Goal: Information Seeking & Learning: Learn about a topic

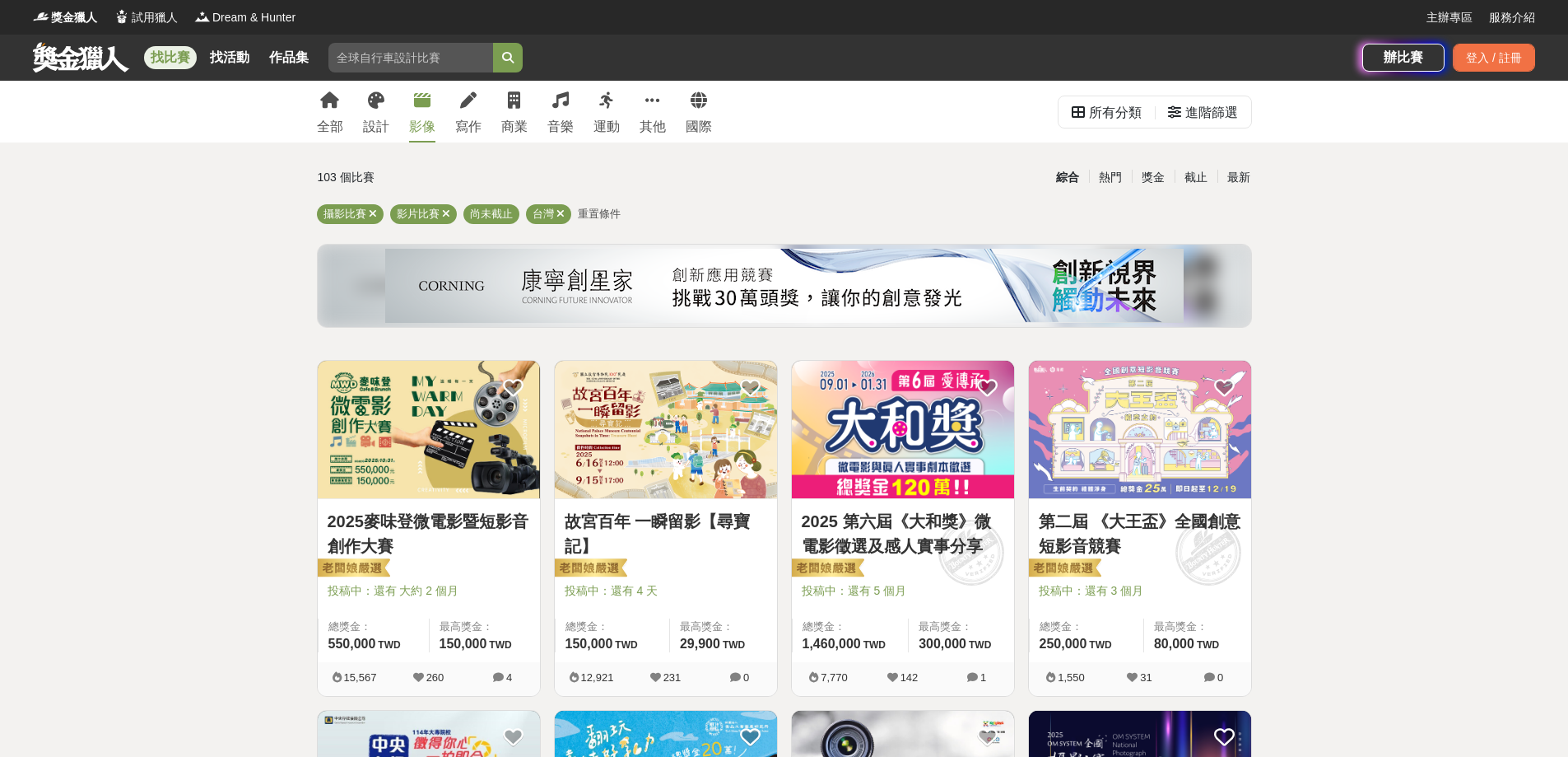
click at [439, 530] on link "2025麥味登微電影暨短影音創作大賽" at bounding box center [428, 533] width 202 height 50
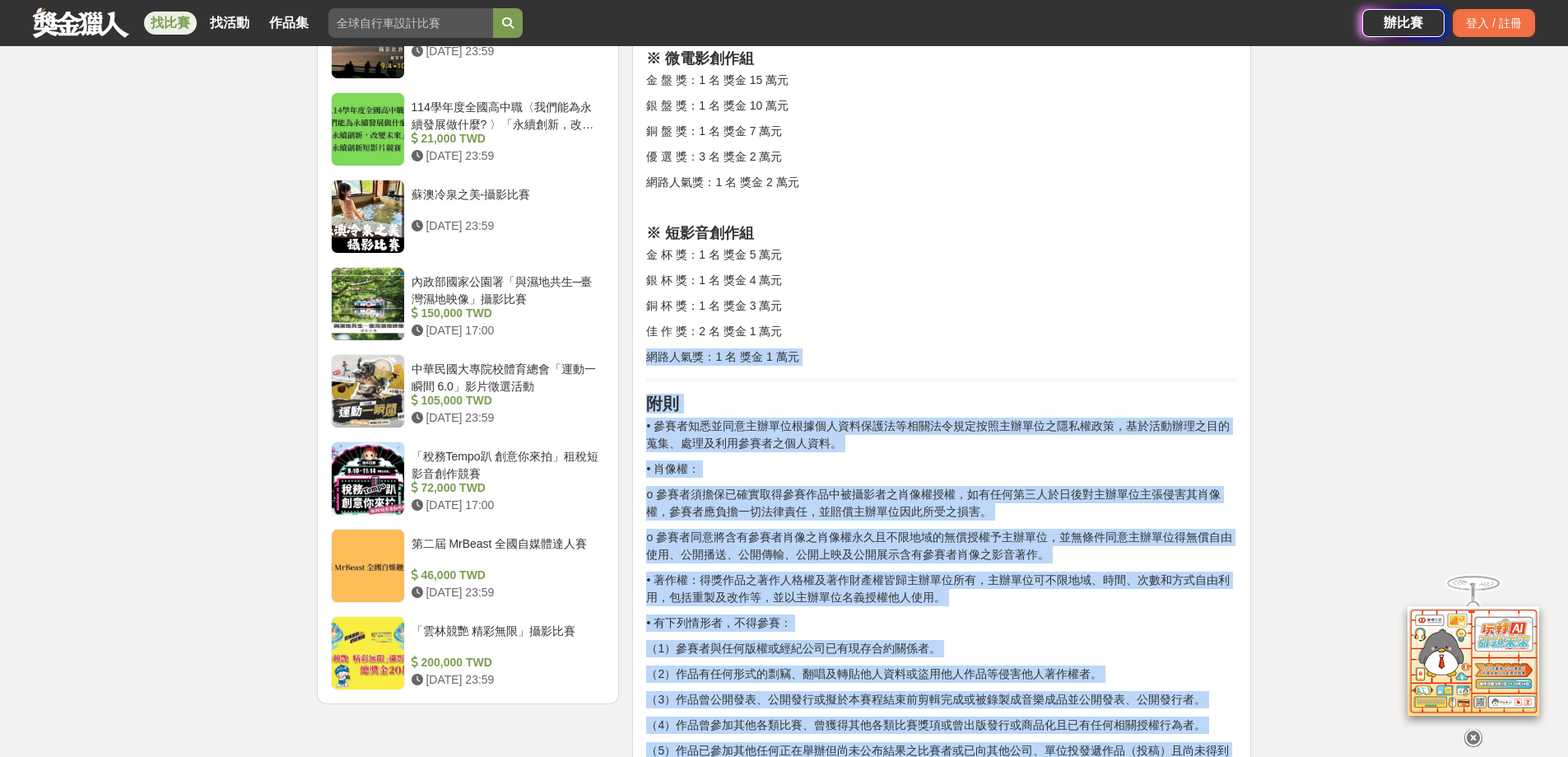
scroll to position [1812, 0]
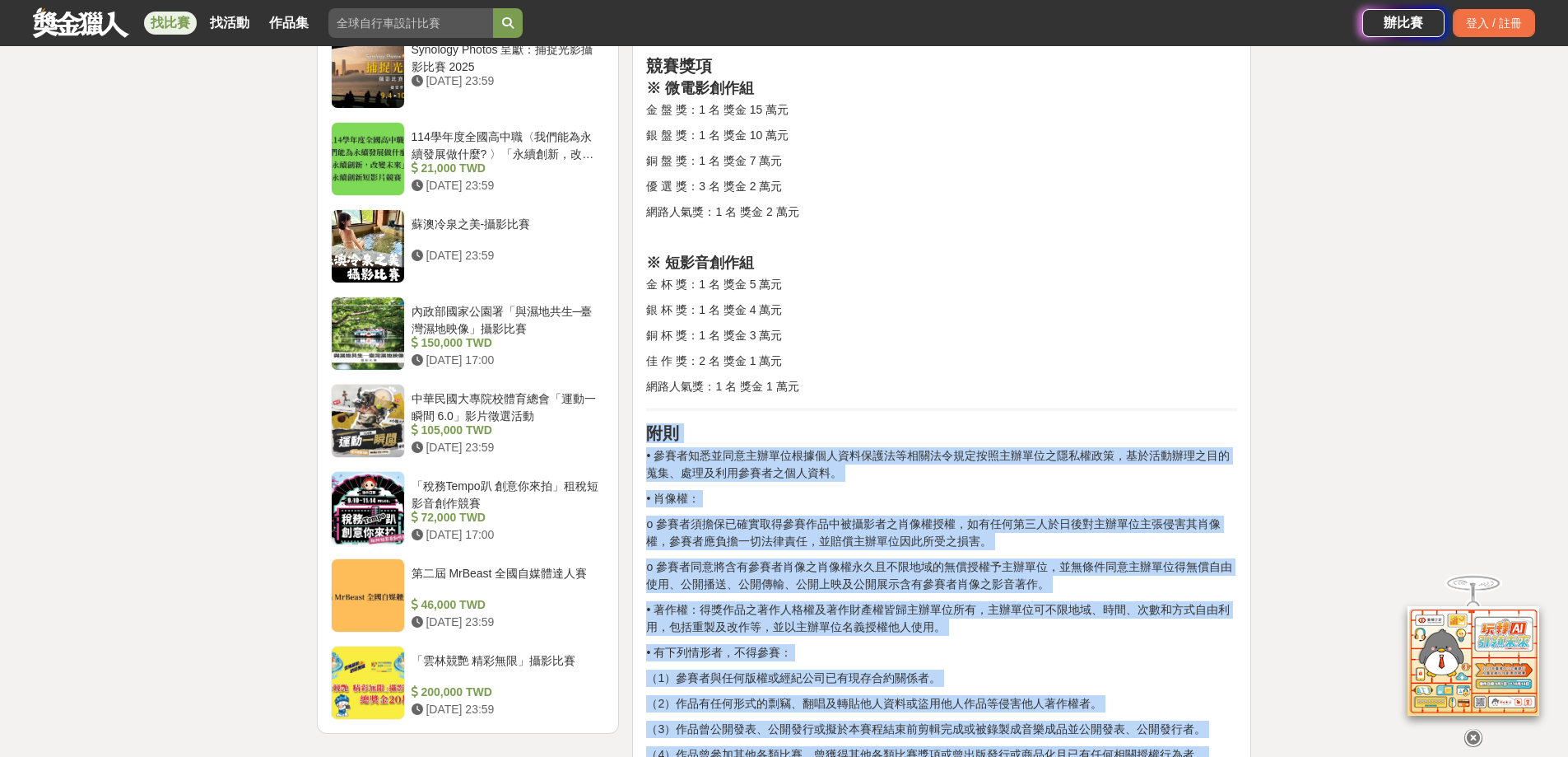
drag, startPoint x: 1010, startPoint y: 417, endPoint x: 642, endPoint y: 425, distance: 368.1
click at [642, 425] on div "競賽說明 餐飲串起了人與人之間的連結，連結構築起關係，關係醞釀出溫暖。成立[DATE]的連鎖餐飲品牌《麥味登》，為鼓勵年輕人投入影像創作，特舉辦「微電影創作競…" at bounding box center [941, 76] width 619 height 2669
click at [668, 453] on p "• 參賽者知悉並同意主辦單位根據個人資料保護法等相關法令規定按照主辦單位之隱私權政策，基於活動辦理之目的蒐集、處理及利用參賽者之個人資料。" at bounding box center [941, 464] width 591 height 34
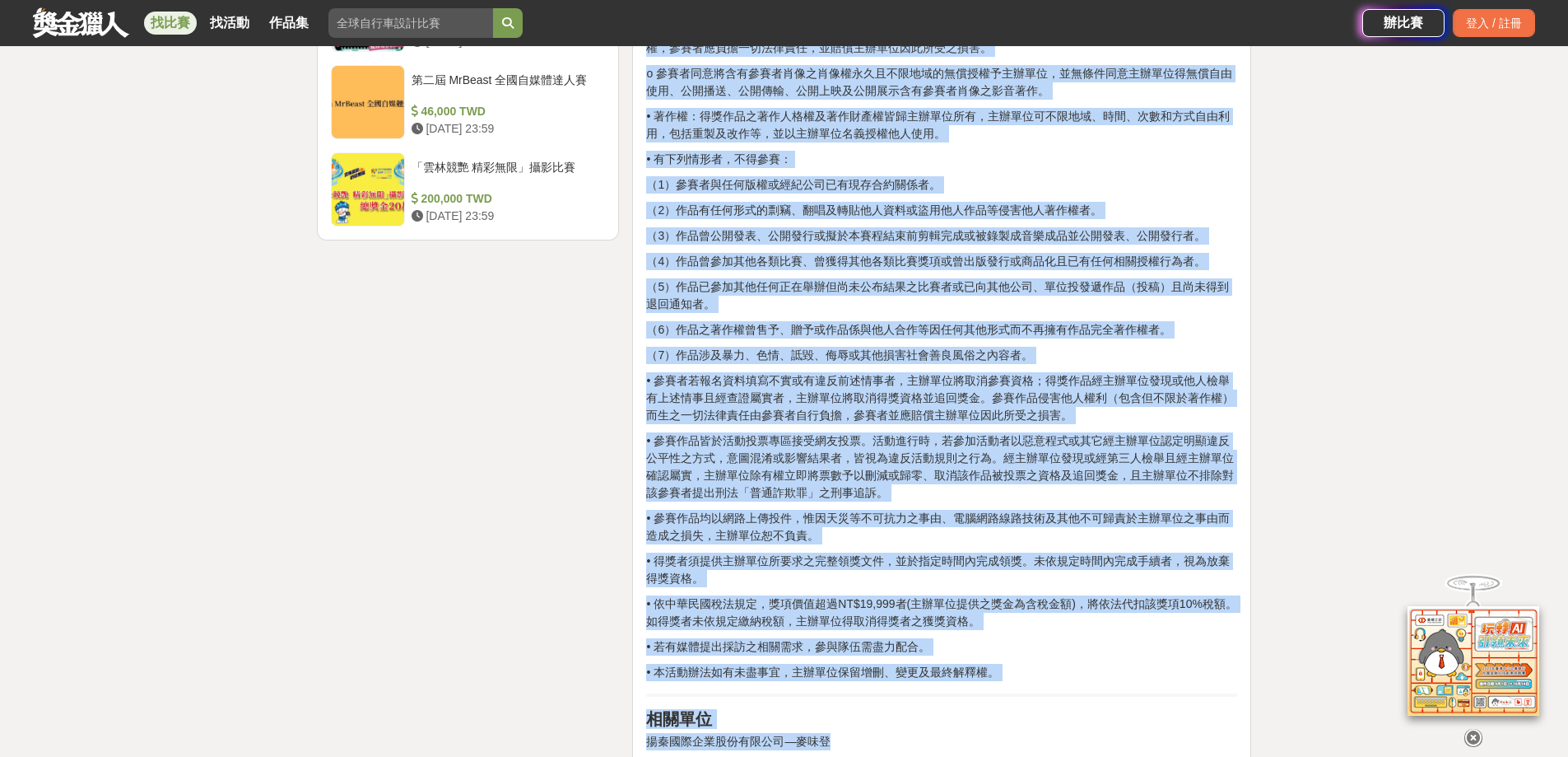
scroll to position [2471, 0]
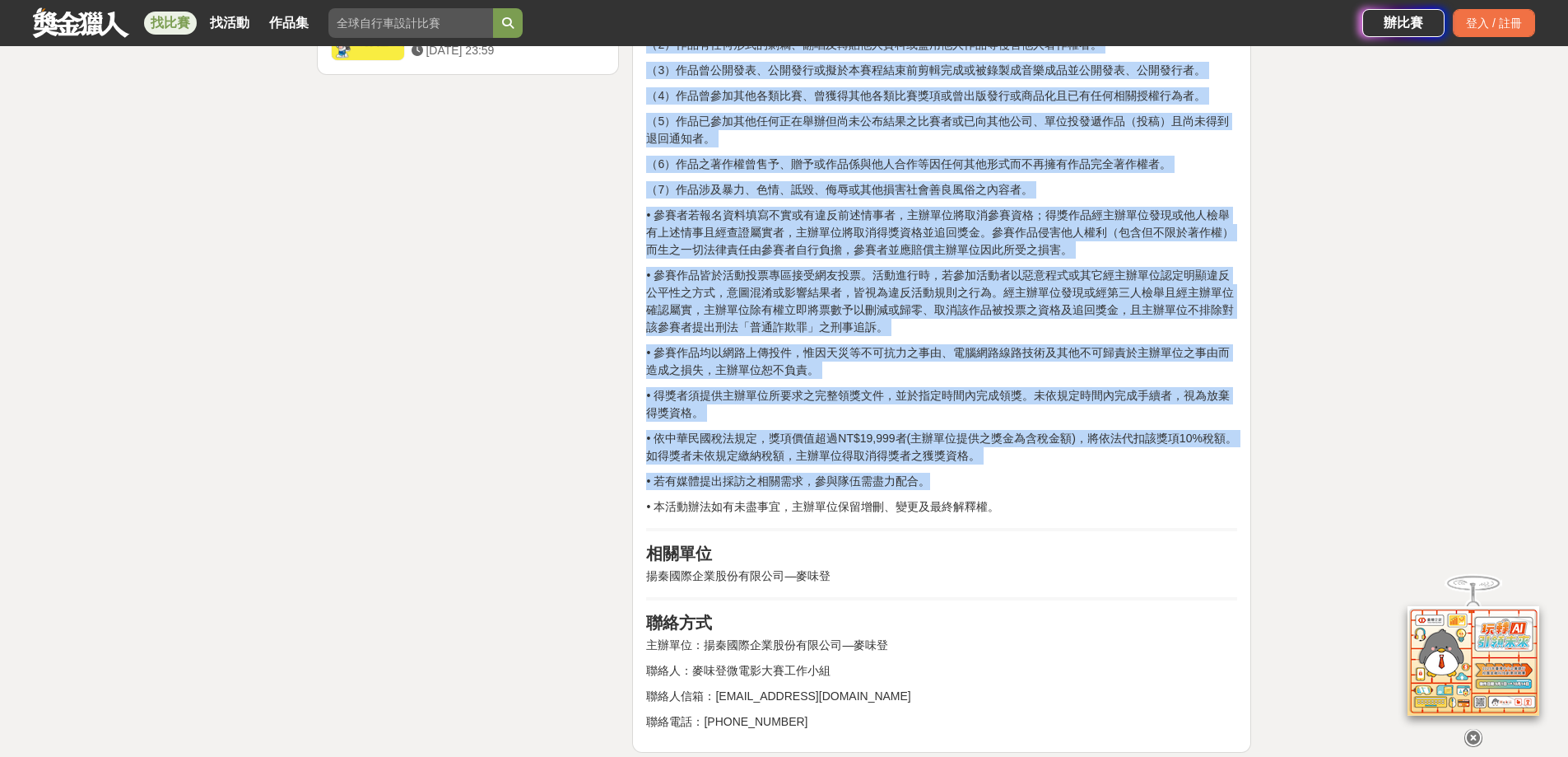
drag, startPoint x: 648, startPoint y: 452, endPoint x: 1043, endPoint y: 524, distance: 401.5
copy div "• loremipsumdolorsitametconsecteturadipisc，elitseddoei、temporincidid。 • utl： e …"
